Goal: Transaction & Acquisition: Subscribe to service/newsletter

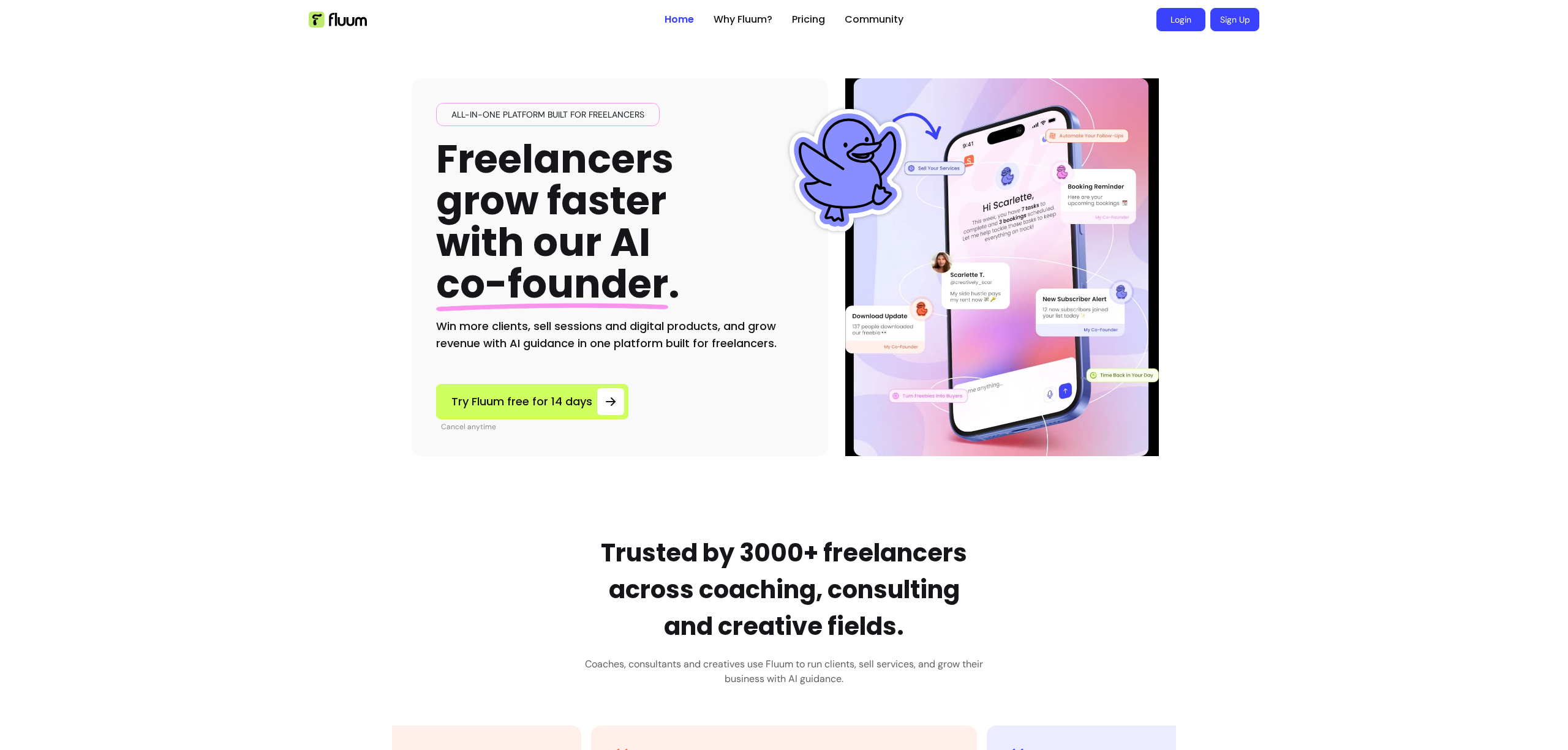
click at [1176, 18] on link "Login" at bounding box center [1181, 20] width 49 height 23
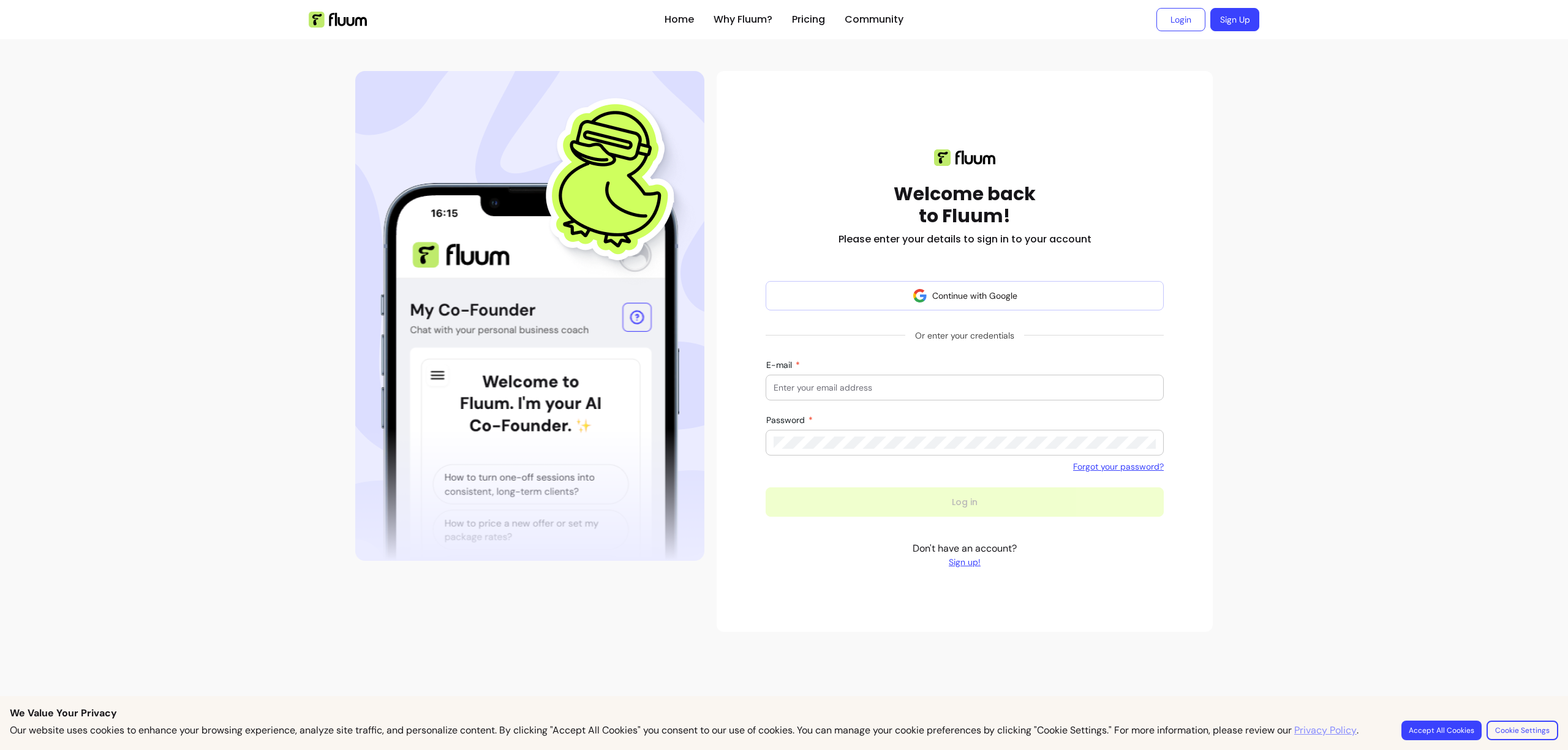
click at [968, 567] on link "Sign up!" at bounding box center [965, 562] width 104 height 12
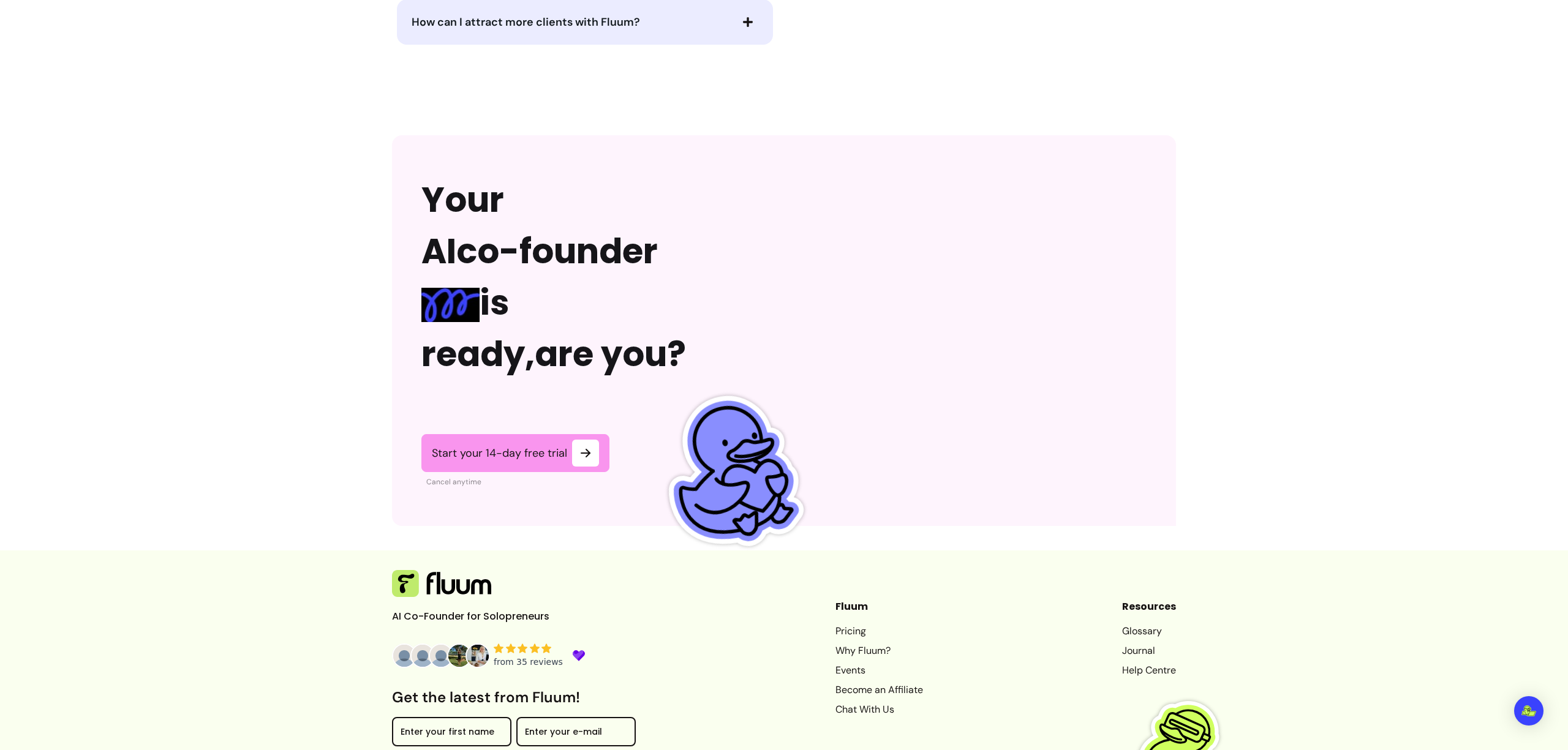
scroll to position [2845, 0]
